Goal: Transaction & Acquisition: Purchase product/service

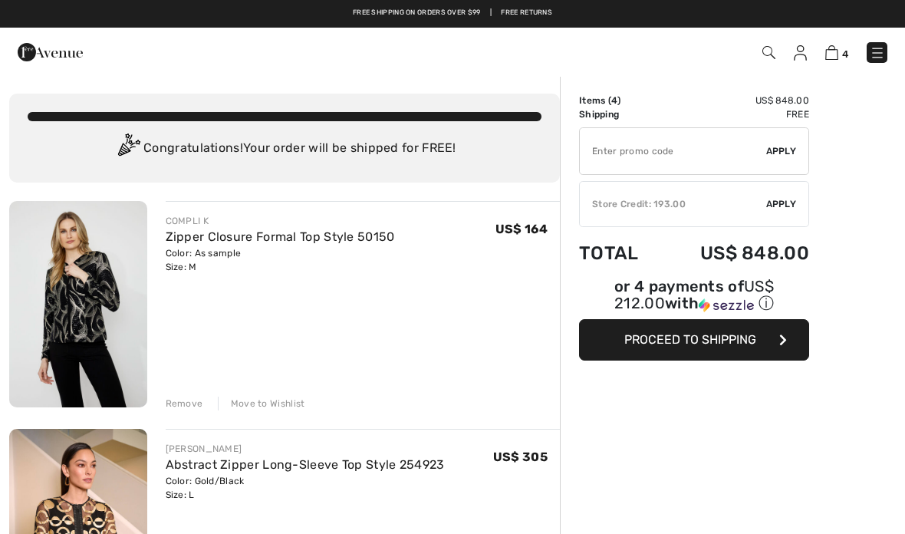
checkbox input "true"
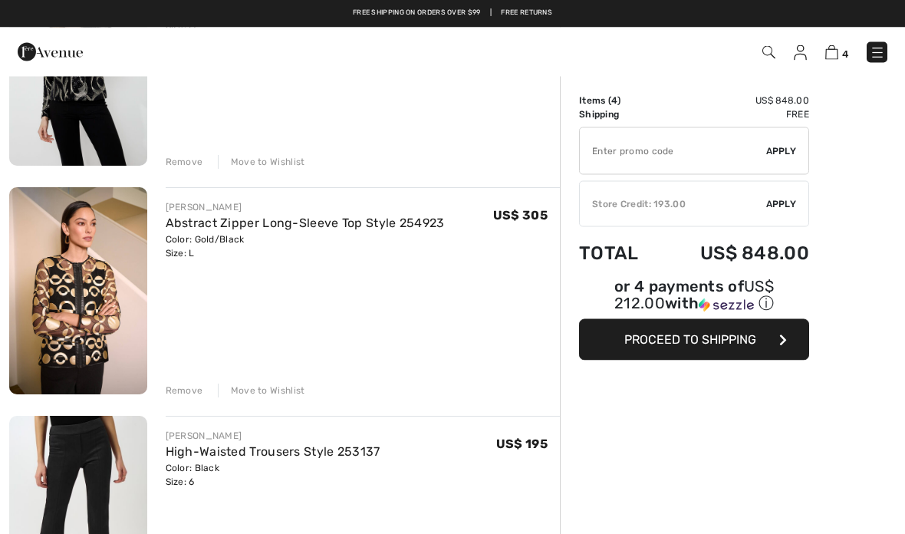
scroll to position [230, 0]
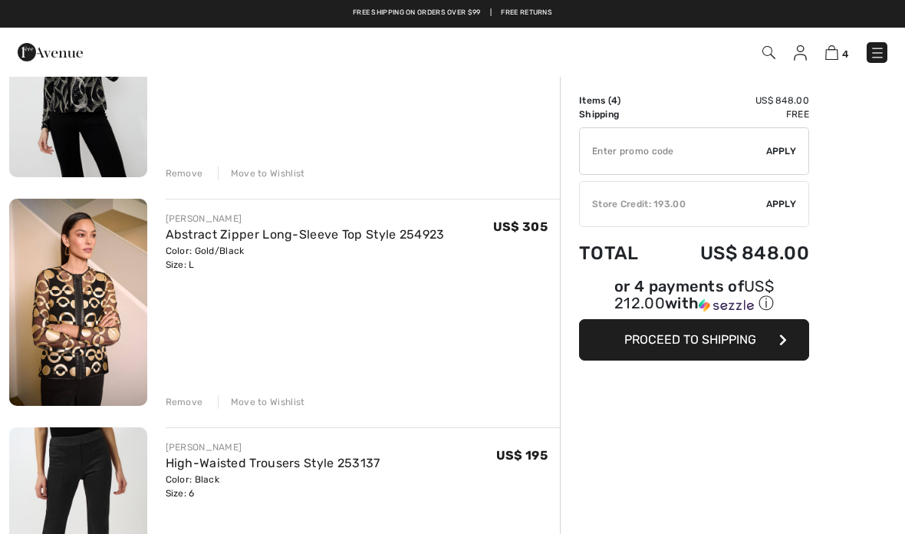
click at [87, 318] on img at bounding box center [78, 302] width 138 height 206
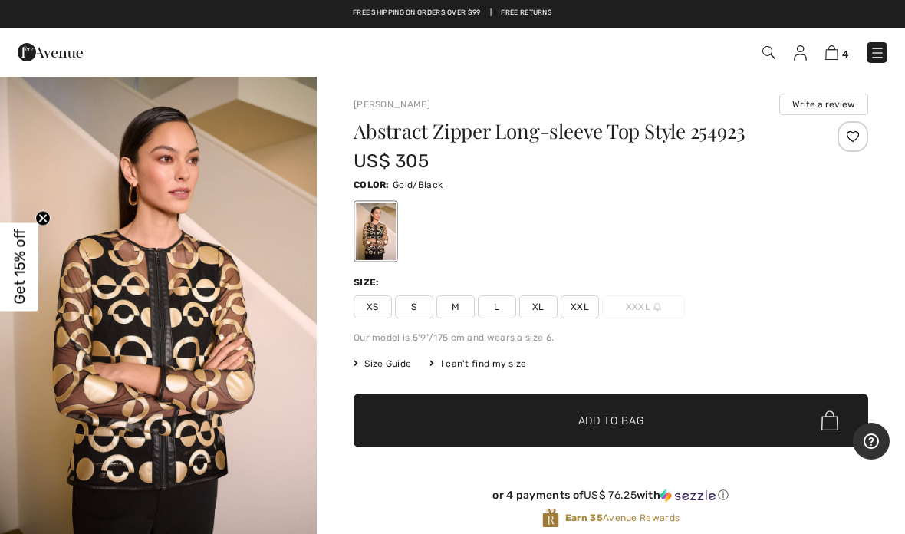
click at [455, 317] on span "M" at bounding box center [455, 306] width 38 height 23
click at [676, 423] on span "✔ Added to Bag Add to Bag" at bounding box center [611, 420] width 515 height 54
click at [826, 58] on img at bounding box center [831, 52] width 13 height 15
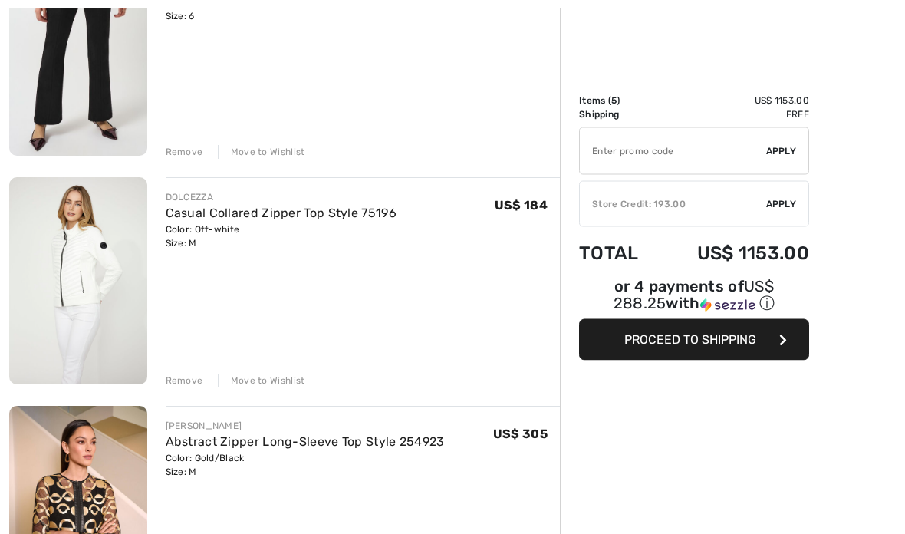
scroll to position [707, 0]
click at [284, 384] on div "Move to Wishlist" at bounding box center [261, 381] width 87 height 14
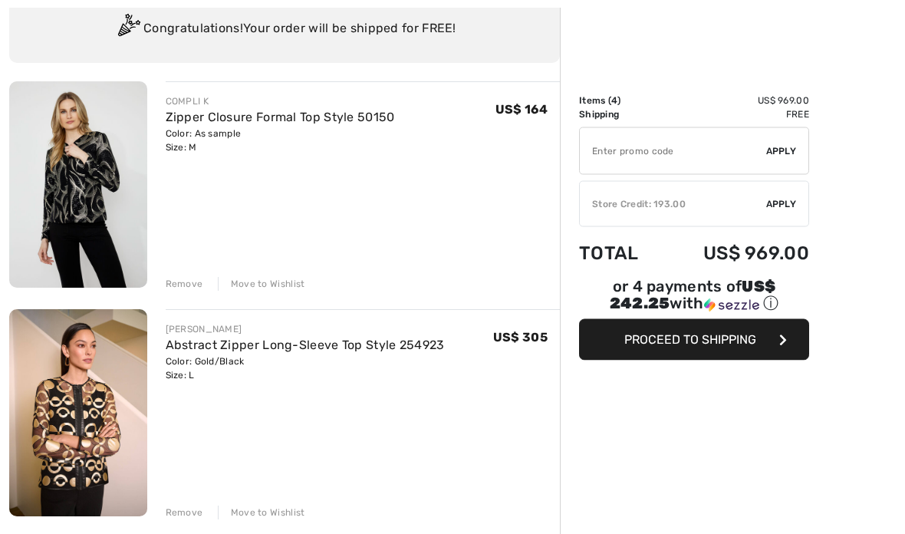
scroll to position [122, 0]
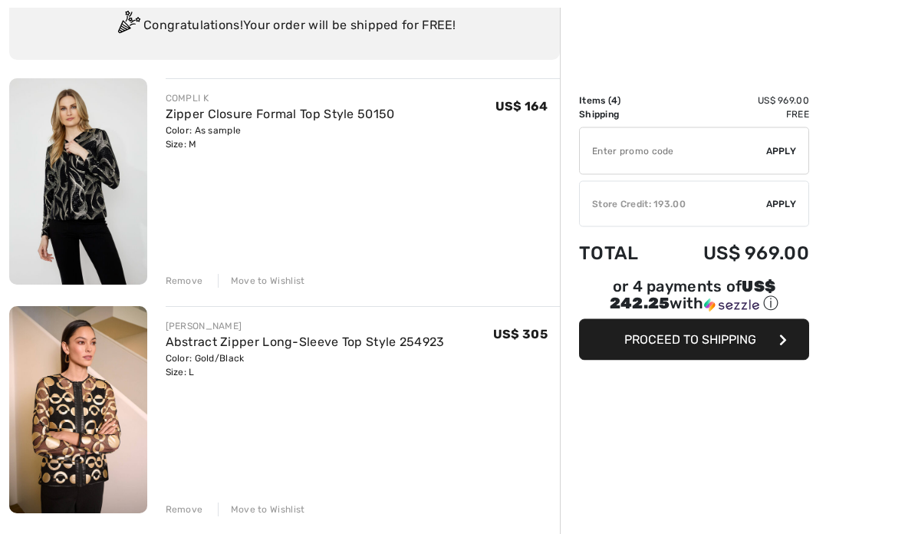
click at [687, 208] on div "Store Credit: 193.00" at bounding box center [673, 204] width 186 height 14
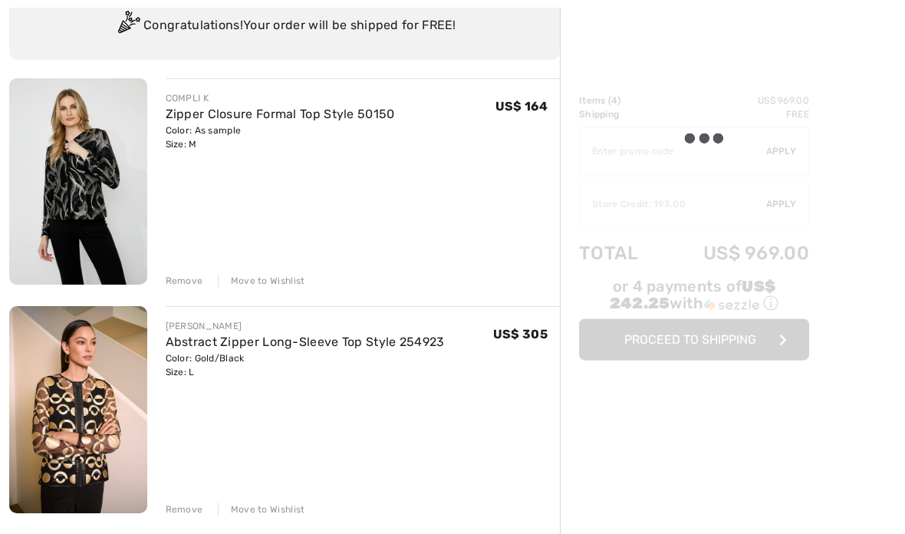
scroll to position [123, 0]
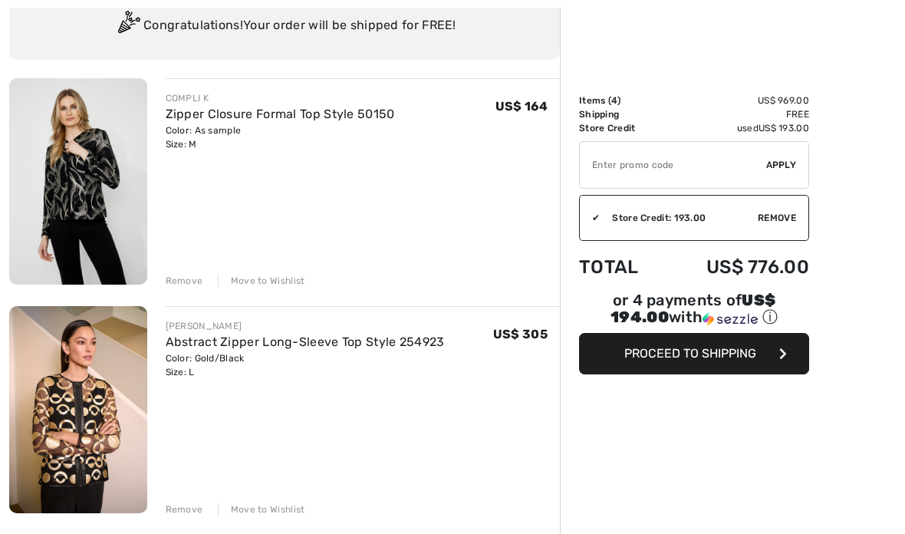
click at [726, 360] on span "Proceed to Shipping" at bounding box center [690, 353] width 132 height 15
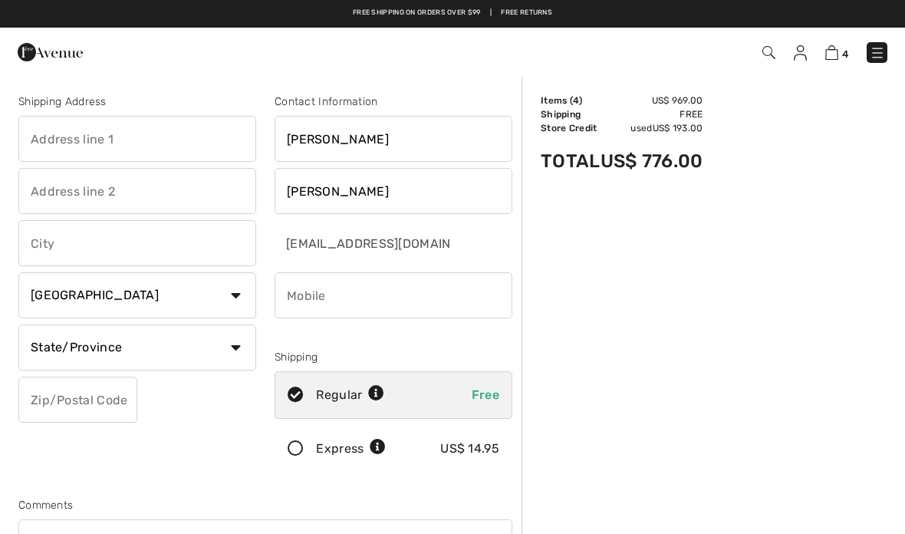
click at [190, 145] on input "text" at bounding box center [137, 139] width 238 height 46
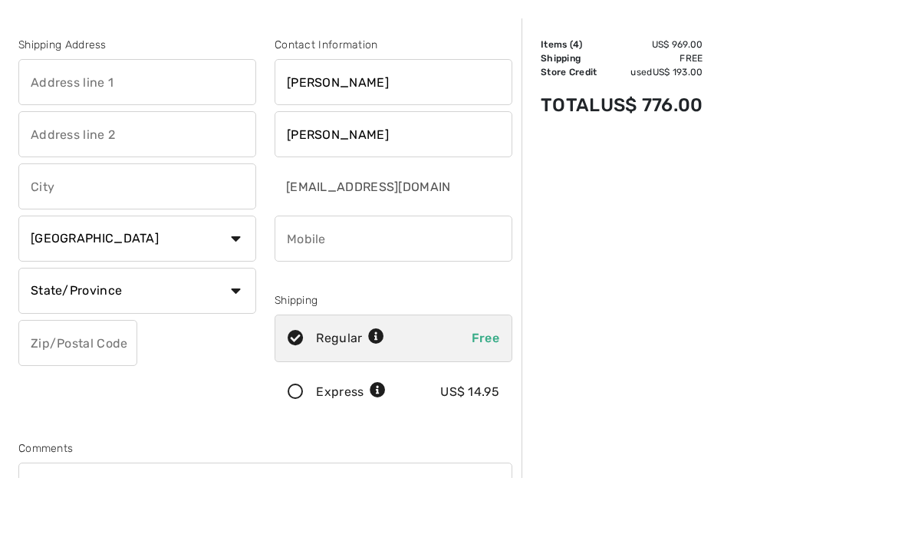
type input "2113 Christina Cove"
type input "Hoover"
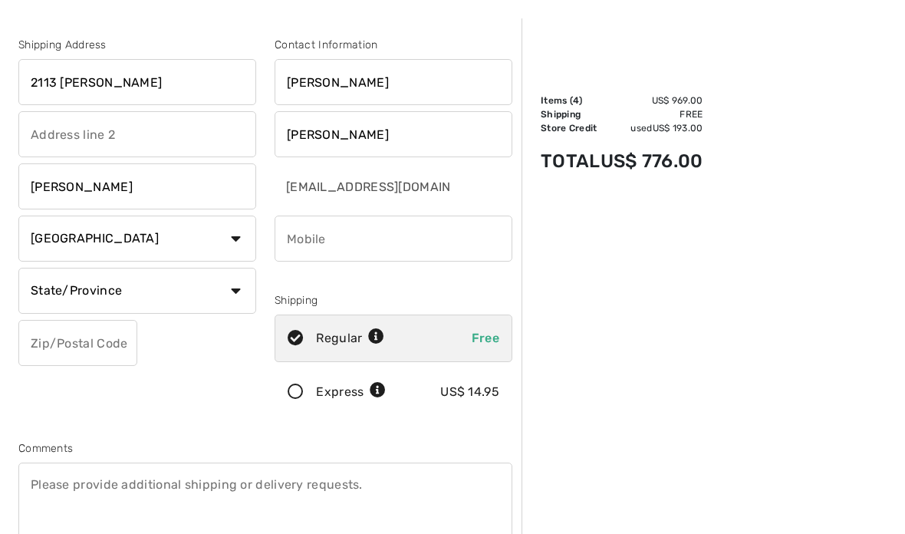
select select "US"
select select "AL"
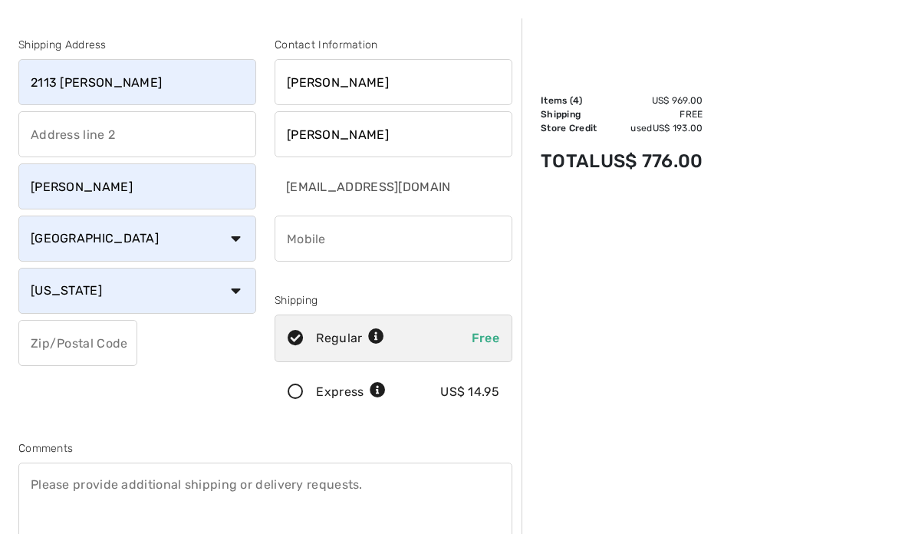
type input "35244"
type input "2055425435"
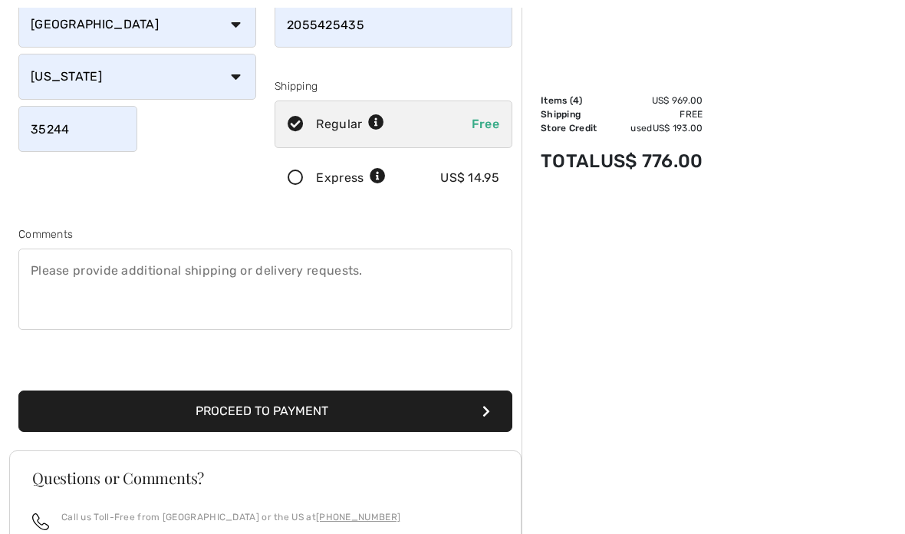
scroll to position [272, 0]
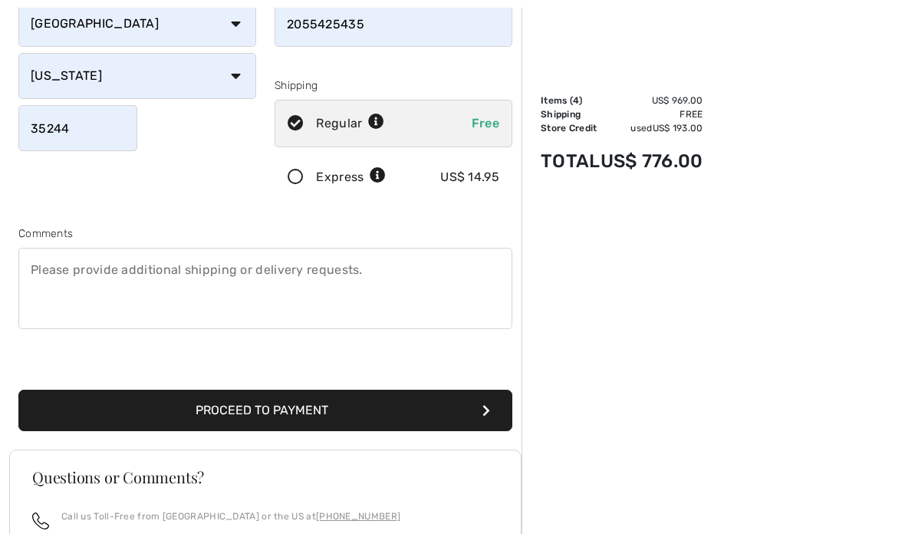
click at [337, 418] on button "Proceed to Payment" at bounding box center [265, 410] width 494 height 41
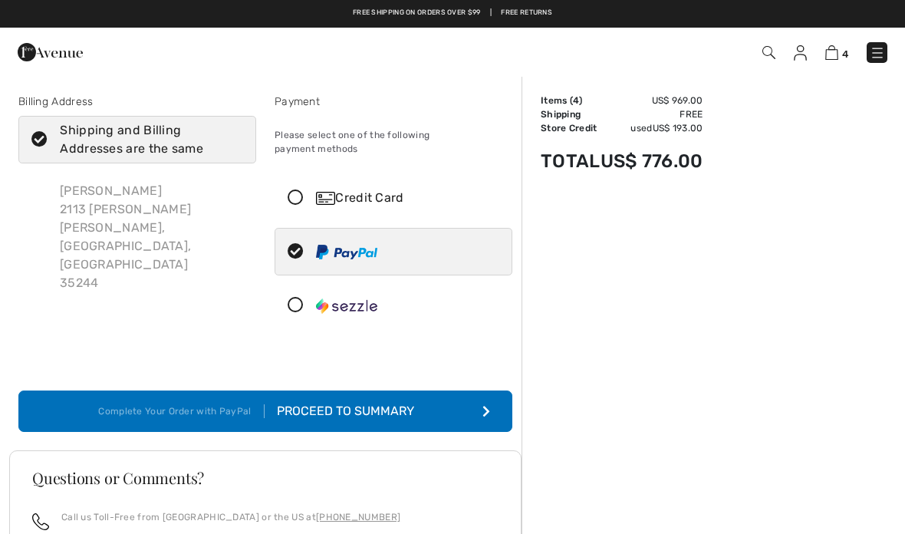
click at [393, 402] on div "Proceed to Summary" at bounding box center [349, 411] width 168 height 18
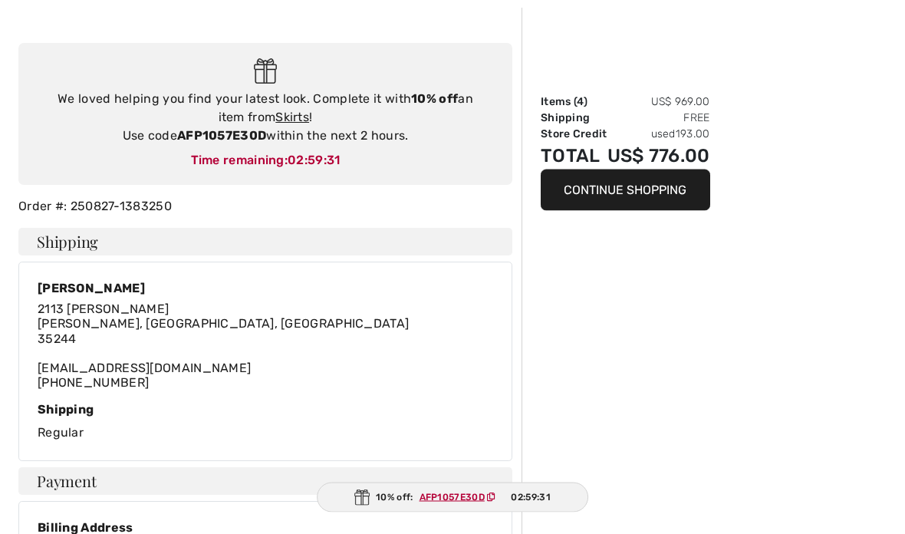
scroll to position [163, 0]
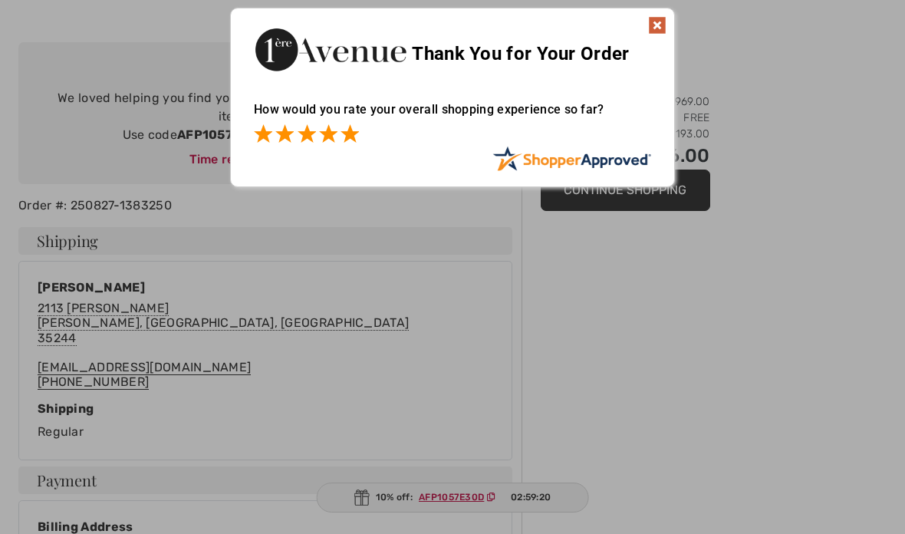
click at [359, 135] on span at bounding box center [350, 133] width 18 height 18
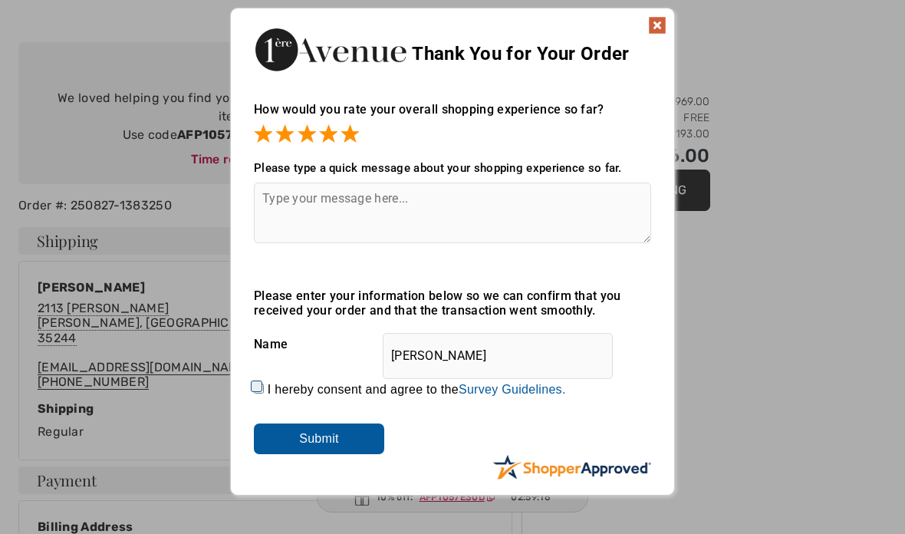
click at [357, 437] on input "Submit" at bounding box center [319, 438] width 130 height 31
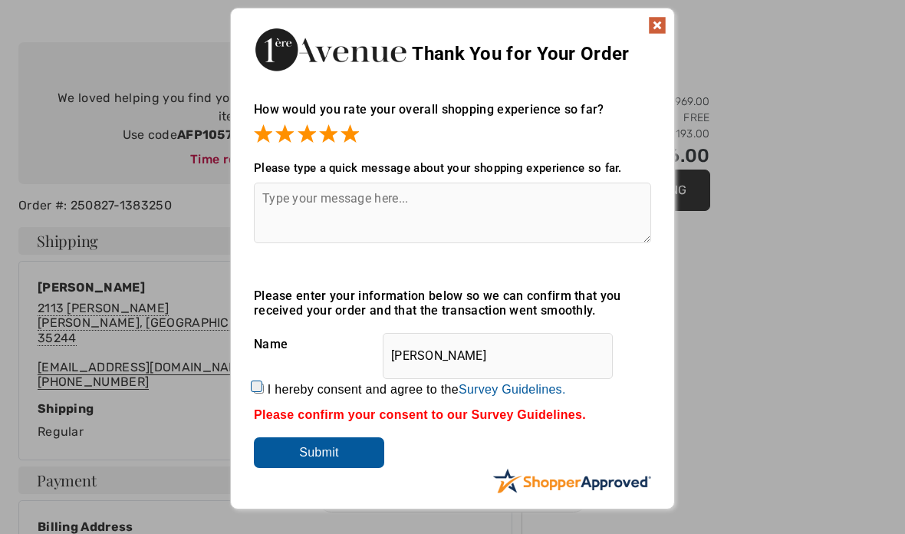
click at [264, 391] on input "I hereby consent and agree to the By submitting a review, you grant permission …" at bounding box center [259, 388] width 10 height 10
checkbox input "true"
click at [349, 460] on input "Submit" at bounding box center [319, 452] width 130 height 31
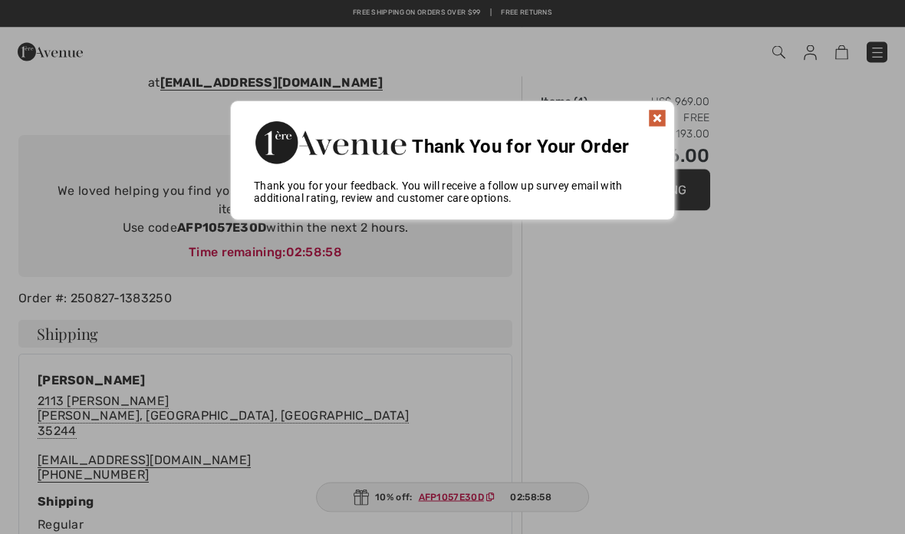
scroll to position [55, 0]
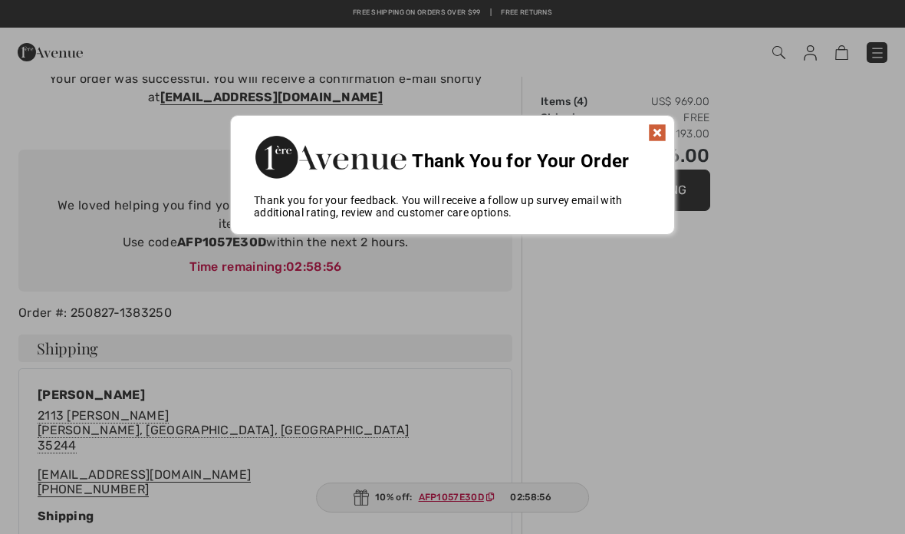
click at [653, 137] on img at bounding box center [657, 132] width 18 height 18
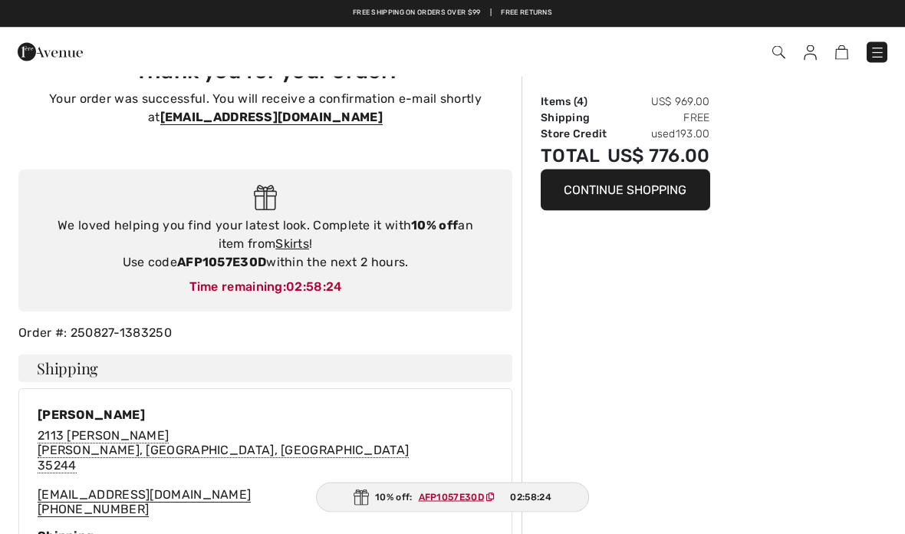
scroll to position [0, 0]
